Goal: Task Accomplishment & Management: Use online tool/utility

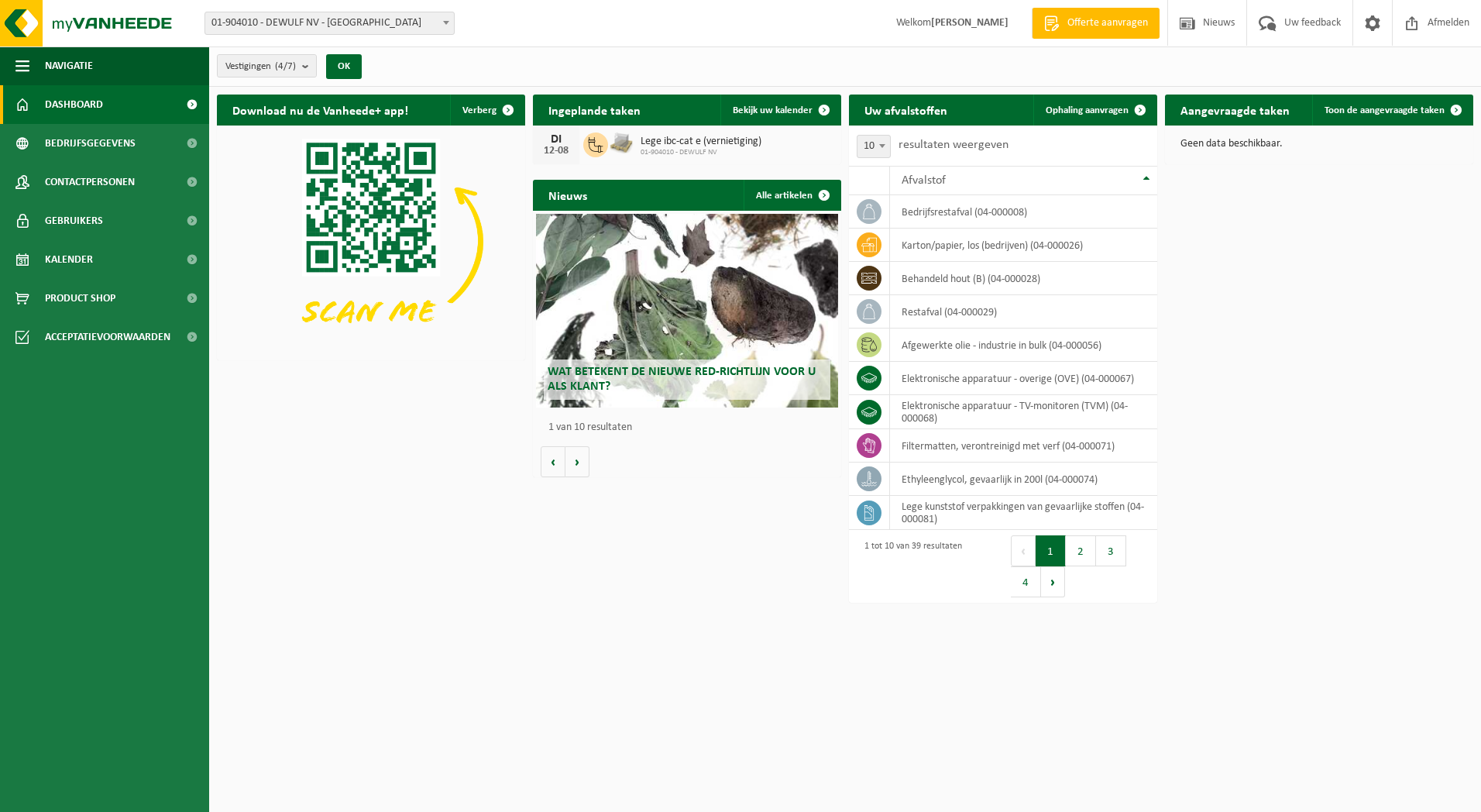
click at [454, 29] on div "Vestiging: 01-904010 - DEWULF NV - ROESELARE 10-885290 - DEWULF NV - WERF IZEGE…" at bounding box center [335, 23] width 284 height 23
click at [450, 28] on span at bounding box center [446, 22] width 16 height 20
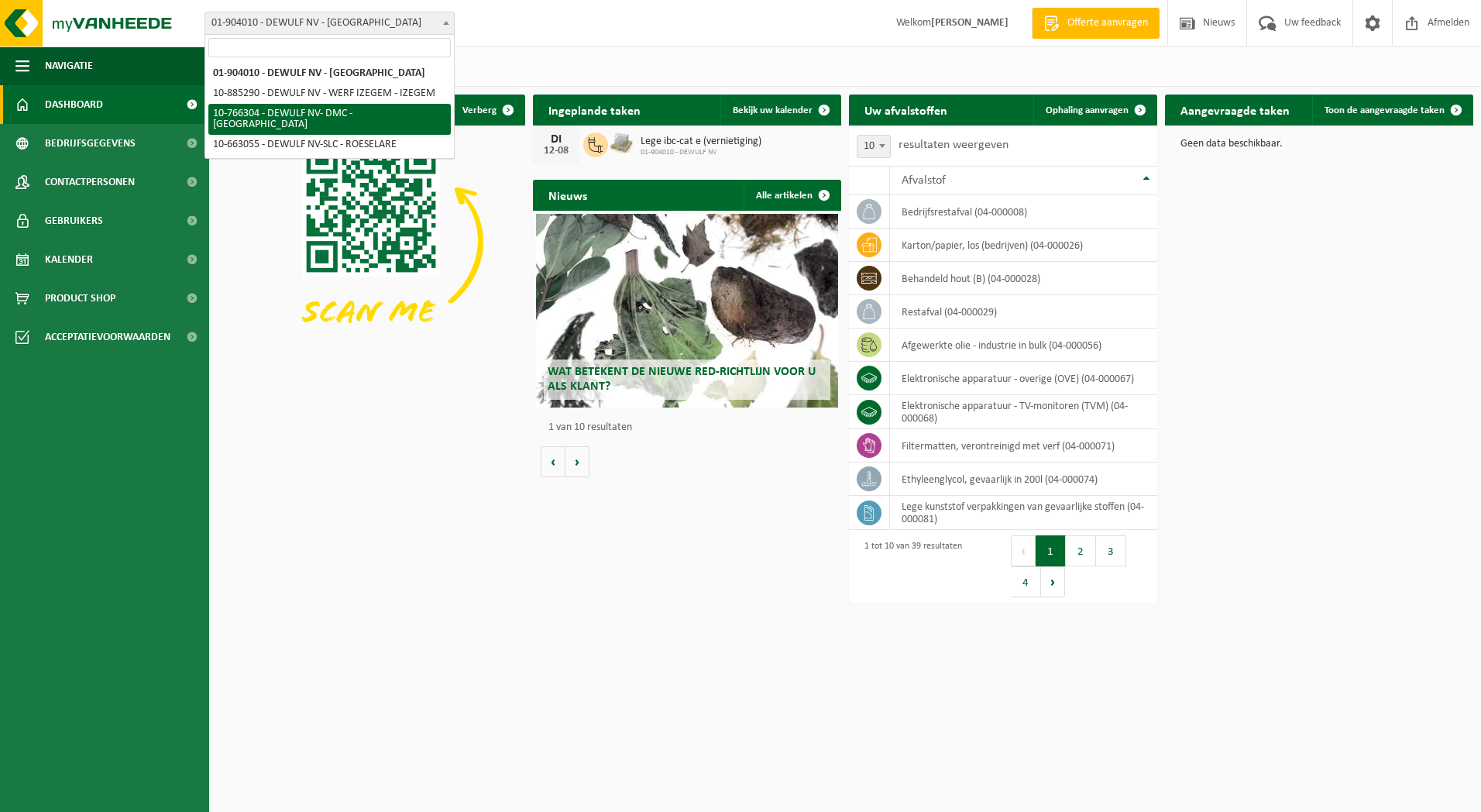
select select "13137"
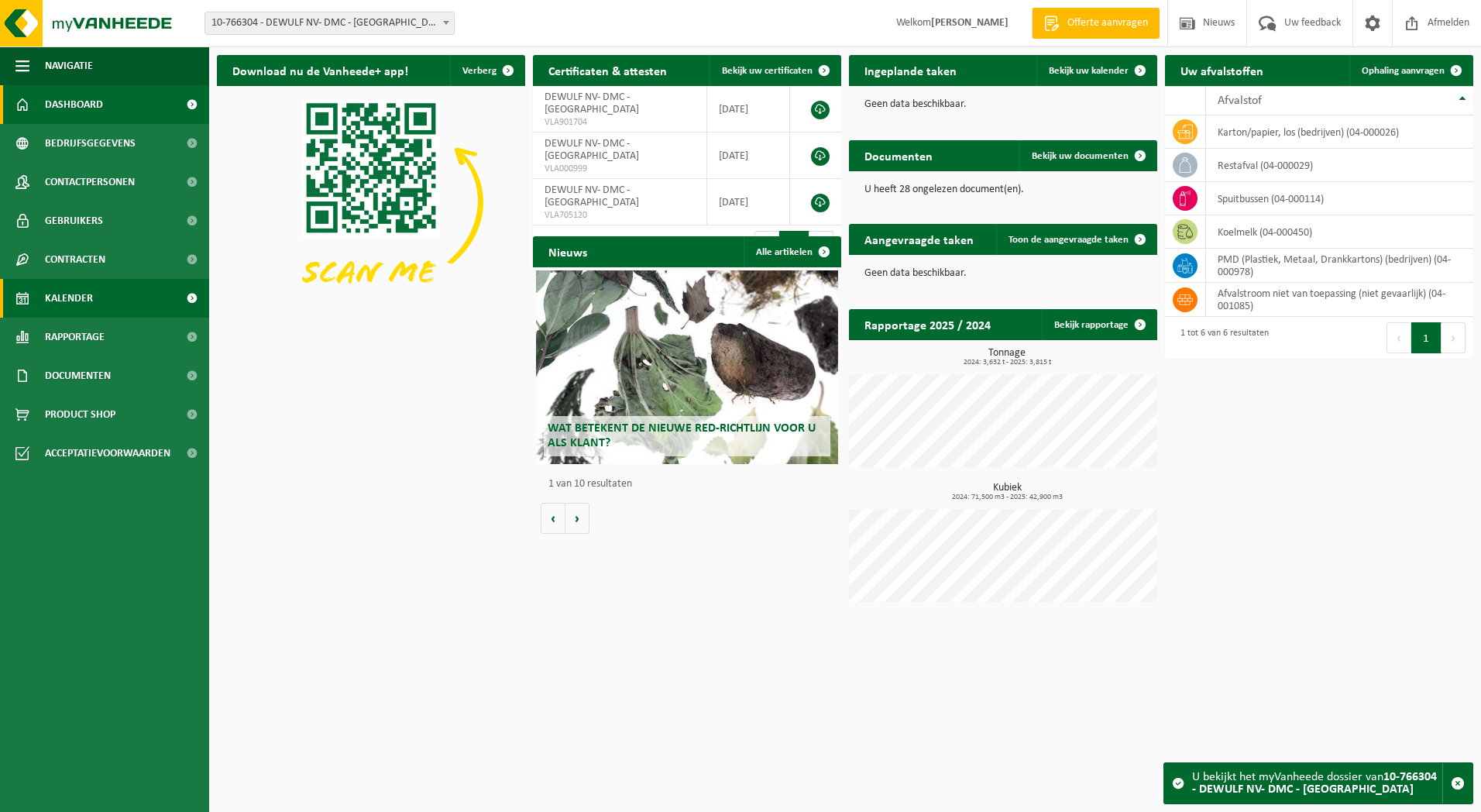
click at [90, 294] on span "Kalender" at bounding box center [69, 298] width 48 height 39
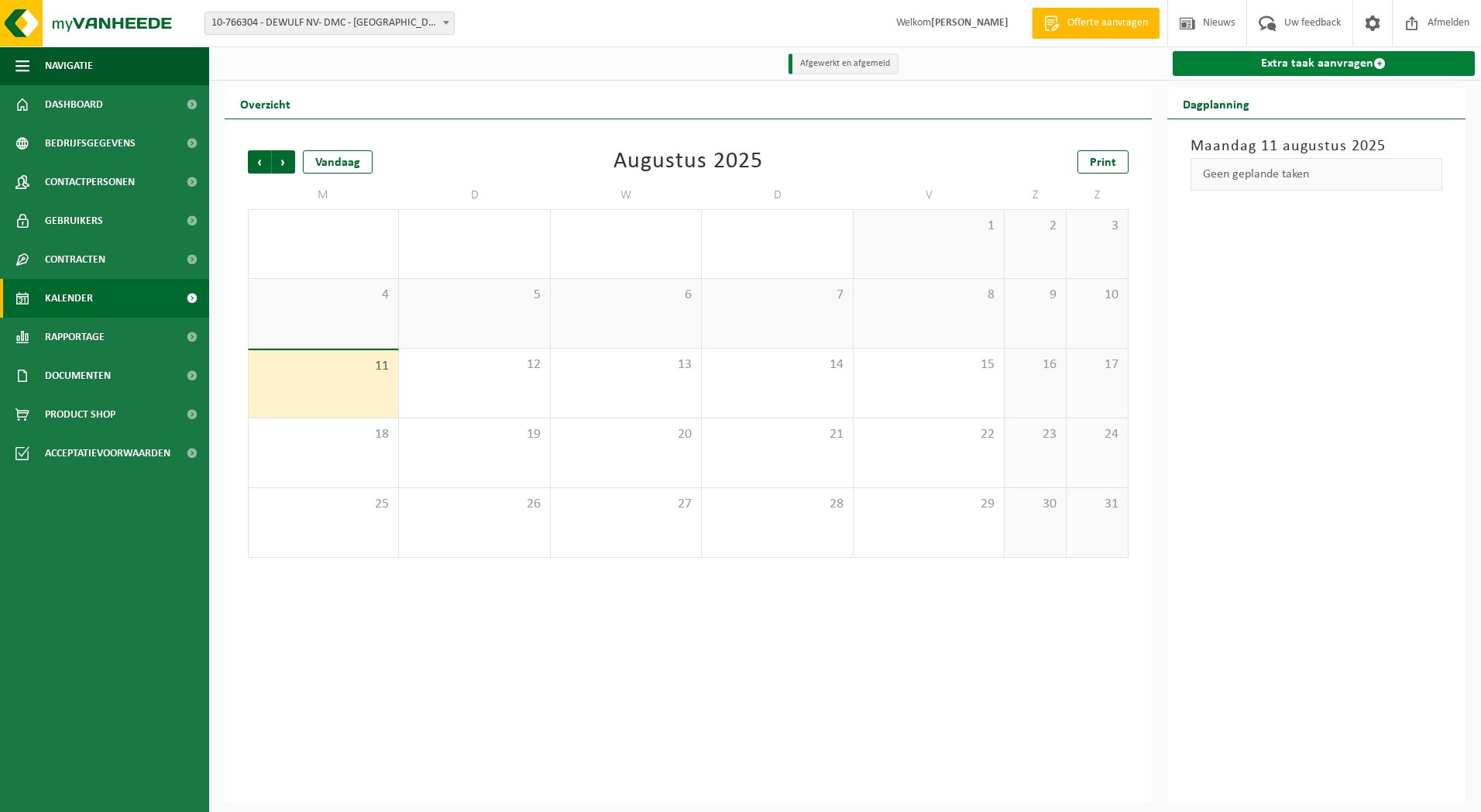
click at [1318, 63] on link "Extra taak aanvragen" at bounding box center [1325, 64] width 303 height 25
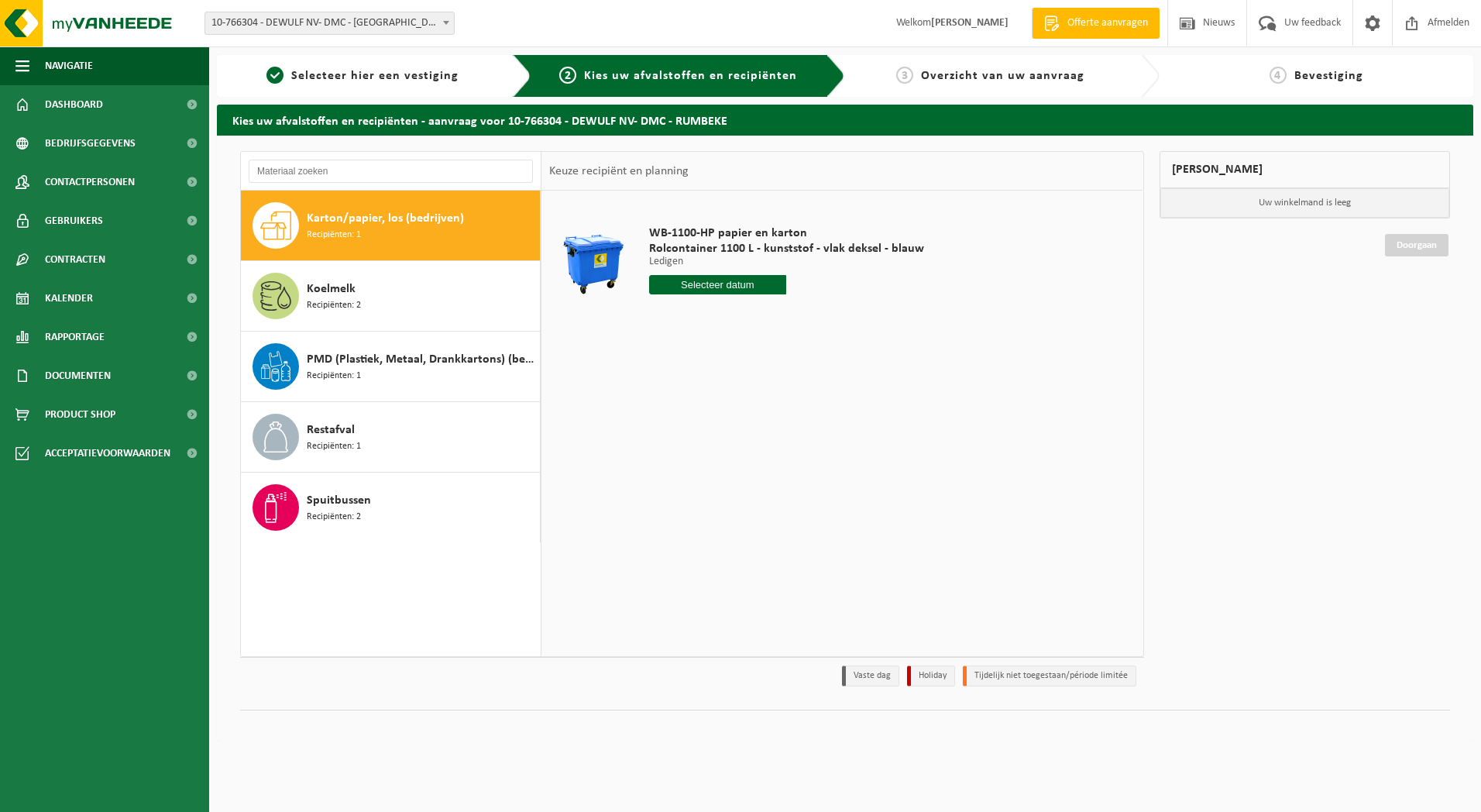
click at [703, 289] on input "text" at bounding box center [718, 284] width 138 height 19
click at [748, 425] on div "14" at bounding box center [744, 422] width 27 height 25
type input "Van 2025-08-14"
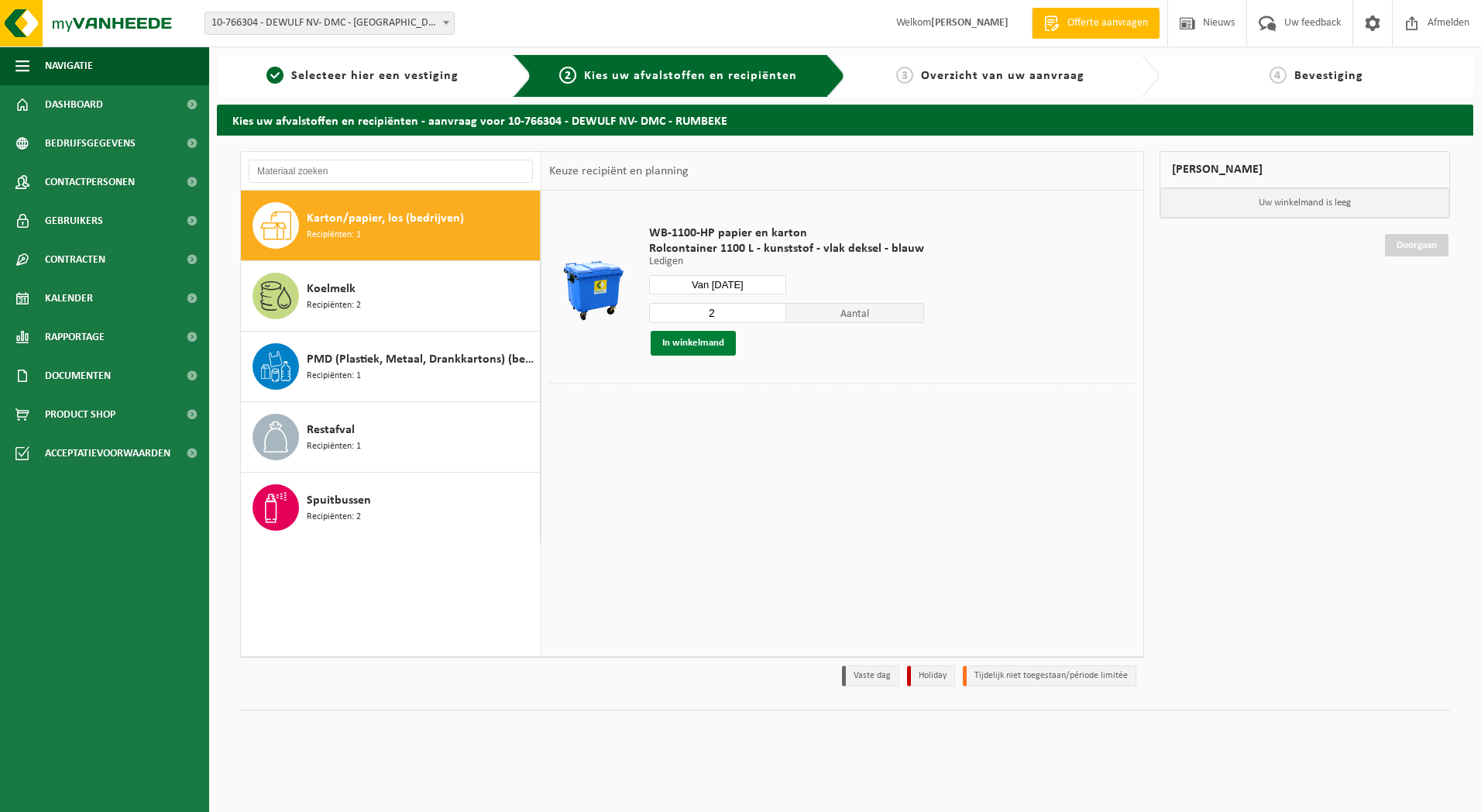
click at [704, 344] on button "In winkelmand" at bounding box center [693, 344] width 85 height 25
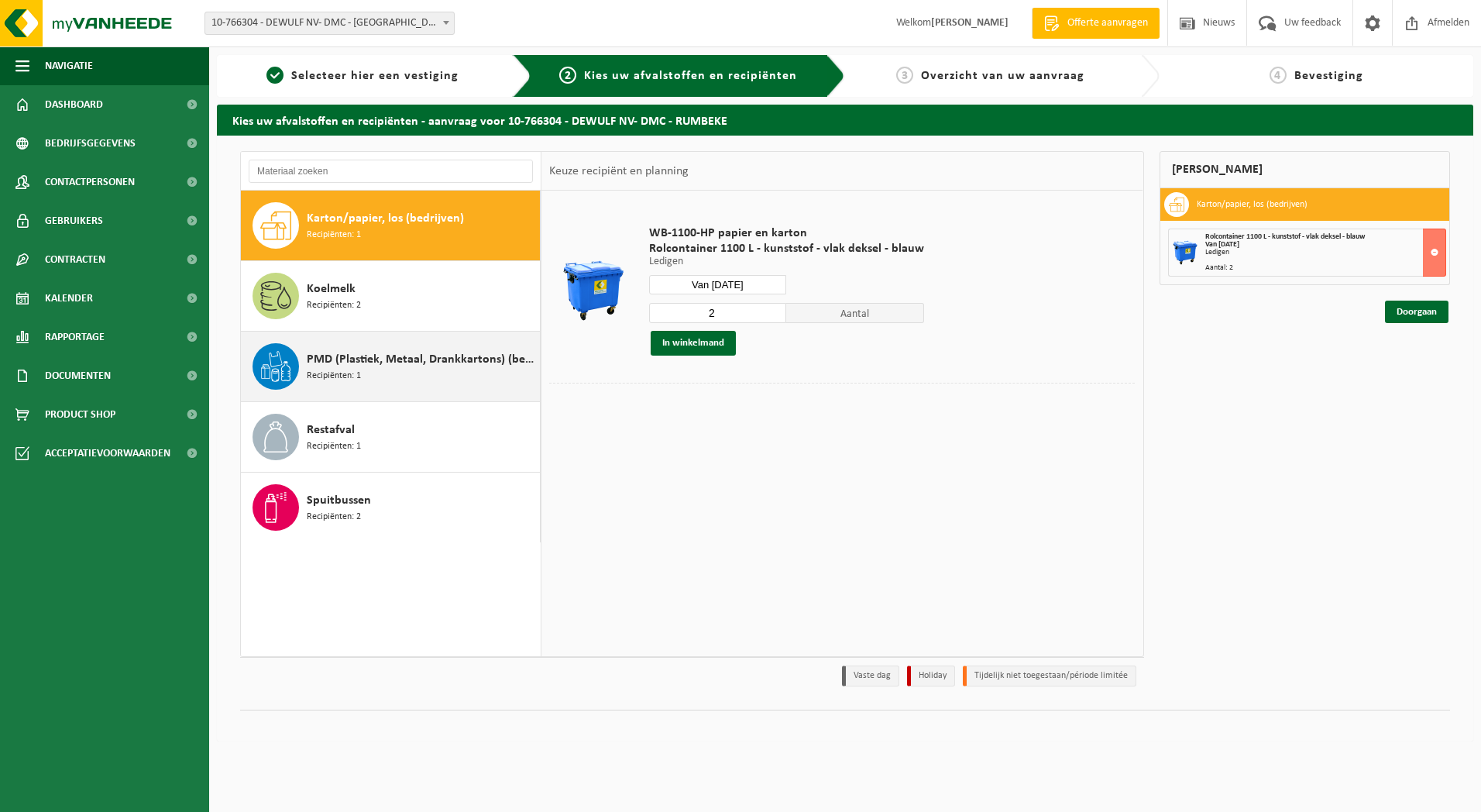
click at [360, 359] on span "PMD (Plastiek, Metaal, Drankkartons) (bedrijven)" at bounding box center [421, 359] width 229 height 18
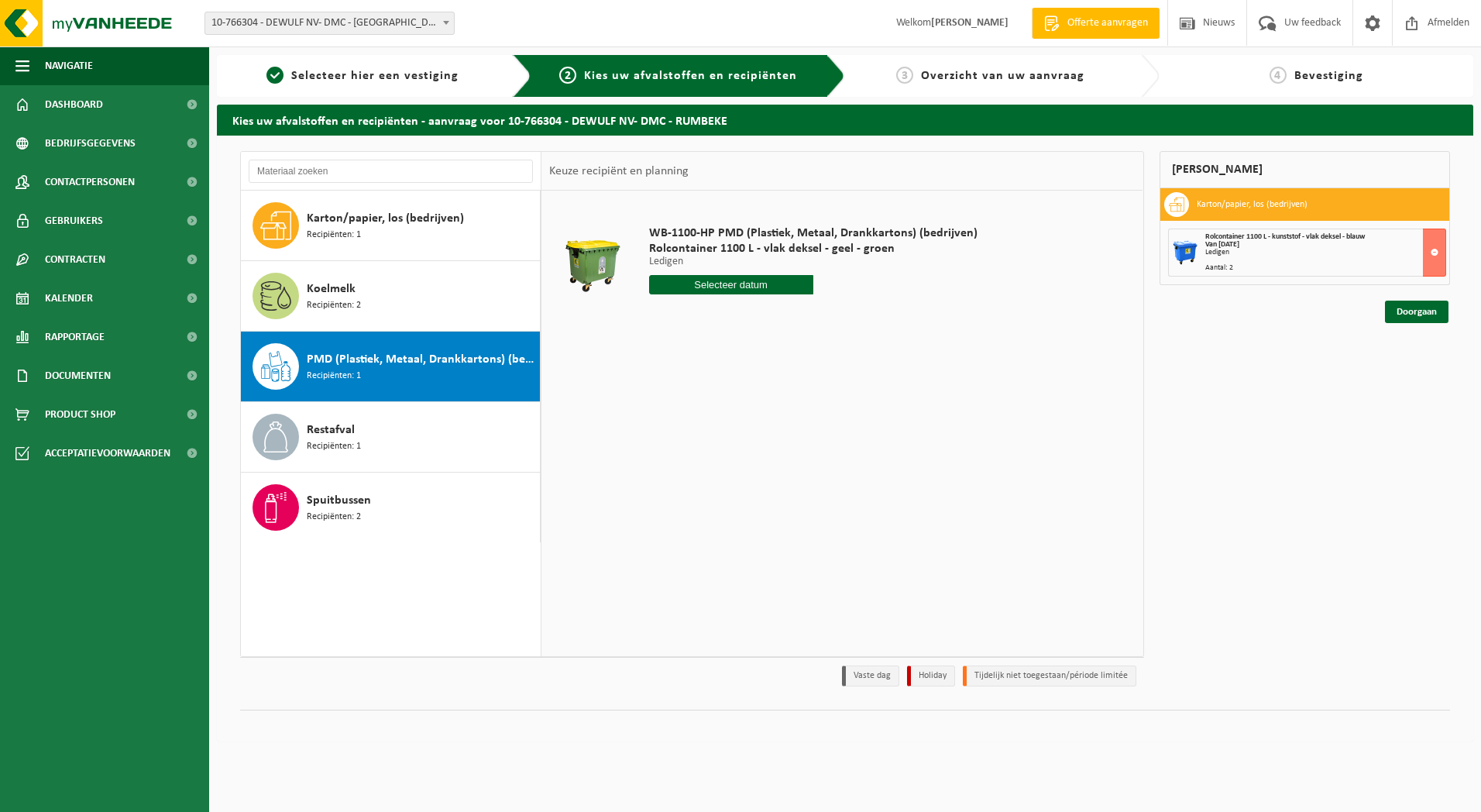
click at [717, 284] on input "text" at bounding box center [731, 284] width 164 height 19
click at [656, 449] on div "18" at bounding box center [663, 447] width 27 height 25
type input "Van 2025-08-18"
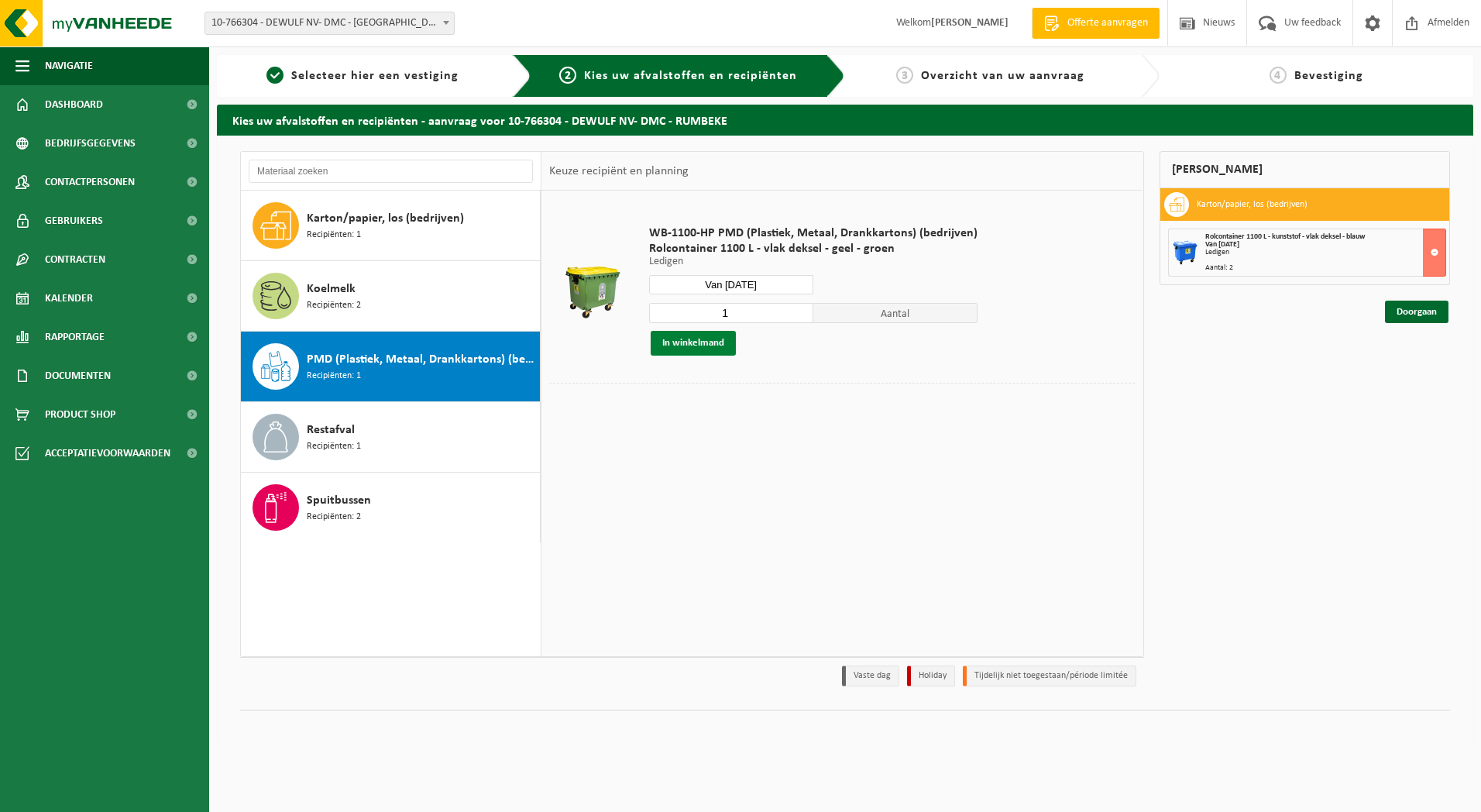
click at [704, 340] on button "In winkelmand" at bounding box center [693, 344] width 85 height 25
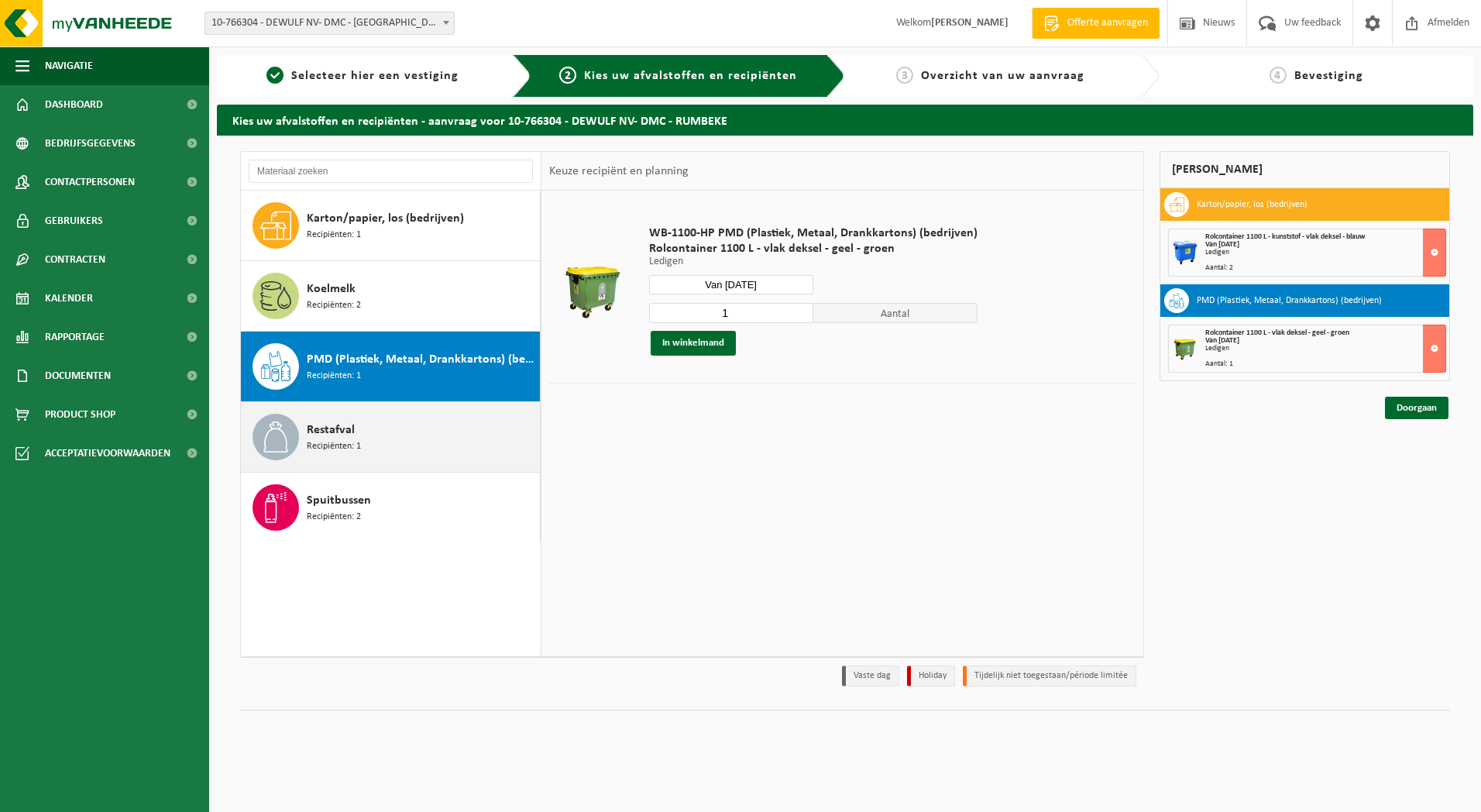
click at [371, 443] on div "Restafval Recipiënten: 1" at bounding box center [421, 437] width 229 height 46
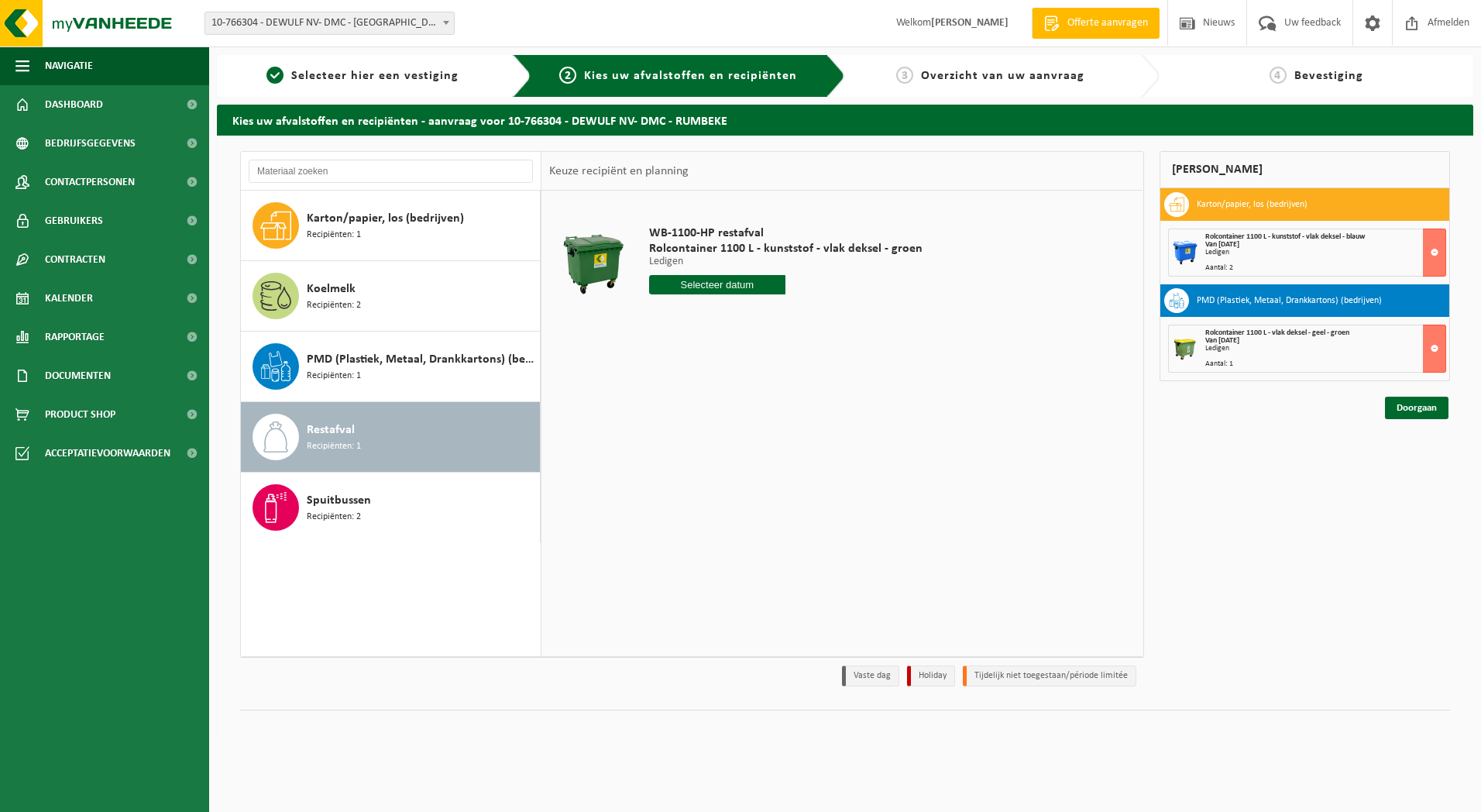
click at [737, 283] on input "text" at bounding box center [718, 284] width 137 height 19
click at [703, 416] on div "12" at bounding box center [690, 422] width 27 height 25
type input "Van 2025-08-12"
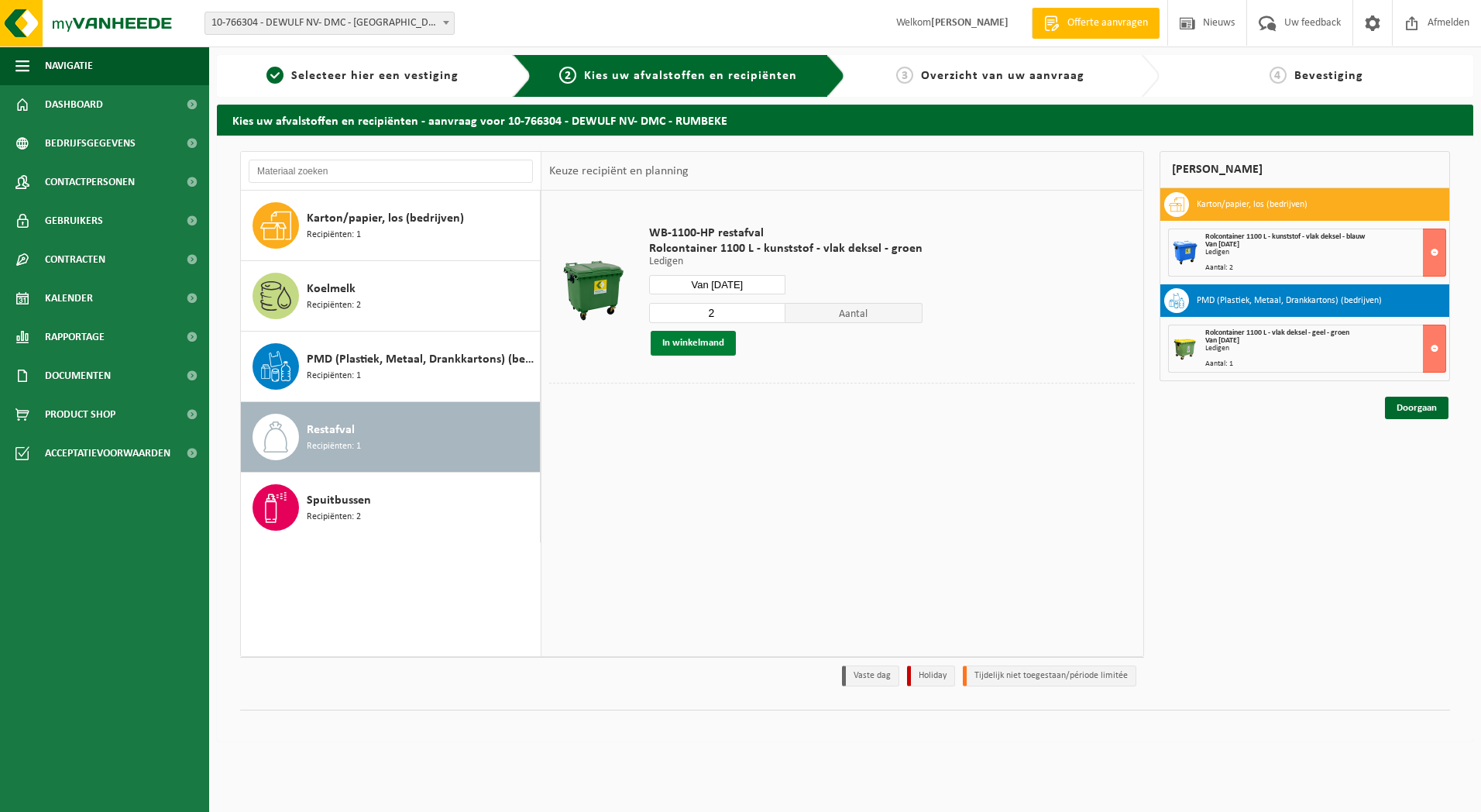
click at [700, 345] on button "In winkelmand" at bounding box center [693, 344] width 85 height 25
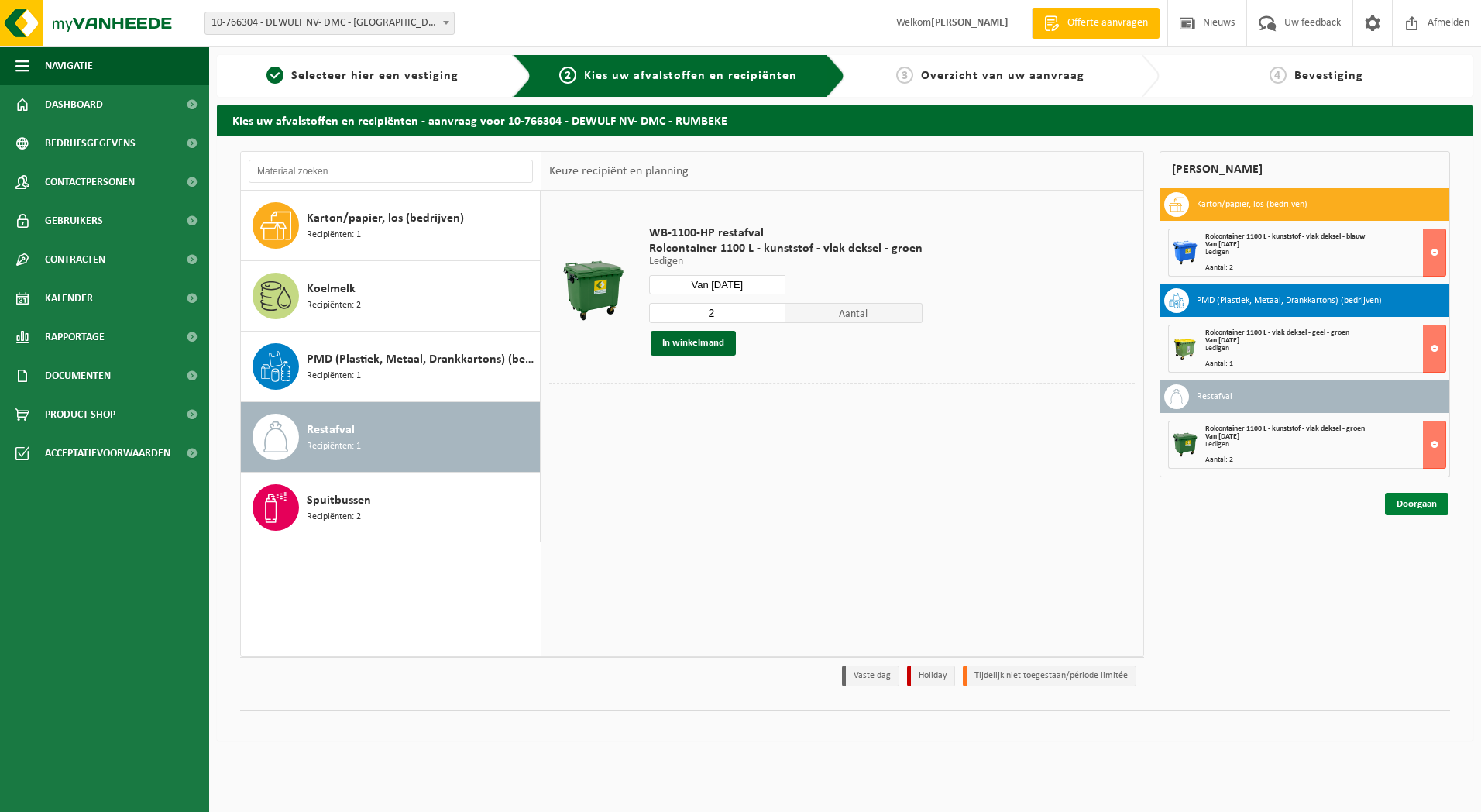
click at [1418, 499] on link "Doorgaan" at bounding box center [1416, 503] width 64 height 22
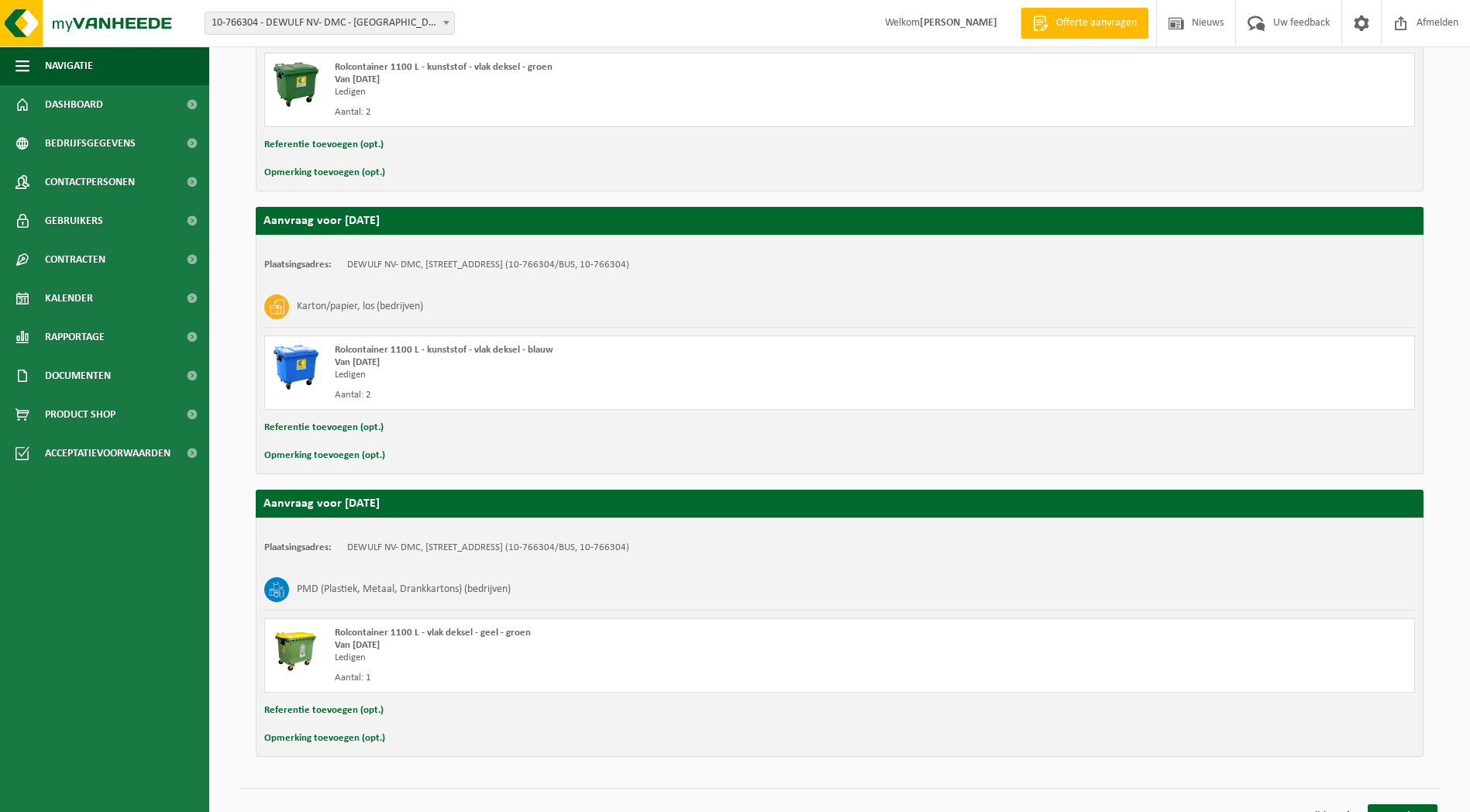
scroll to position [411, 0]
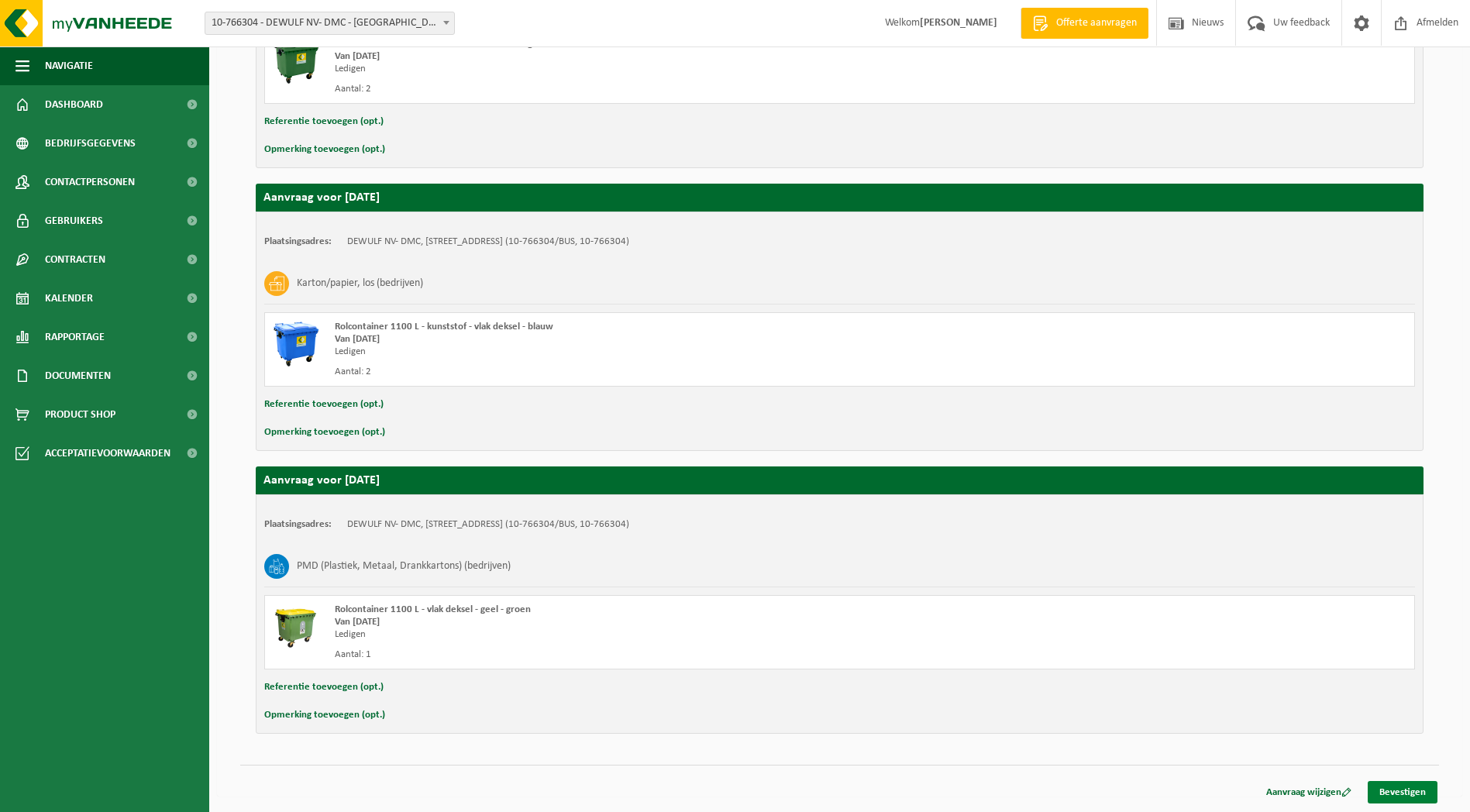
click at [1417, 784] on link "Bevestigen" at bounding box center [1402, 791] width 70 height 22
